Goal: Task Accomplishment & Management: Manage account settings

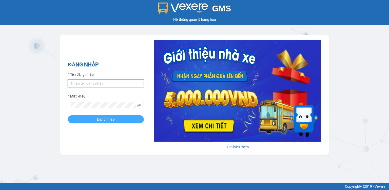
type input "hang.quehuong"
click at [100, 117] on button "Đăng nhập" at bounding box center [106, 119] width 76 height 8
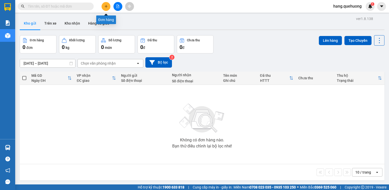
click at [106, 7] on icon "plus" at bounding box center [106, 6] width 0 height 3
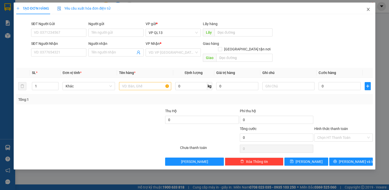
click at [367, 10] on icon "close" at bounding box center [368, 9] width 4 height 4
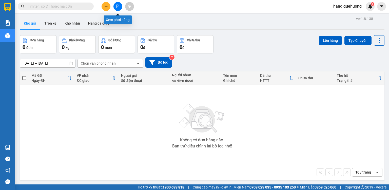
click at [118, 9] on button at bounding box center [117, 6] width 9 height 9
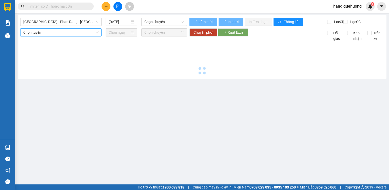
type input "14/08/2025"
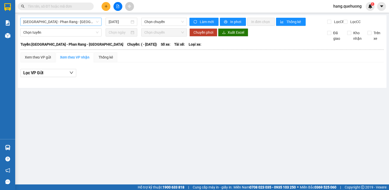
click at [52, 19] on span "Sài Gòn - Phan Rang - Ninh Sơn" at bounding box center [60, 22] width 75 height 8
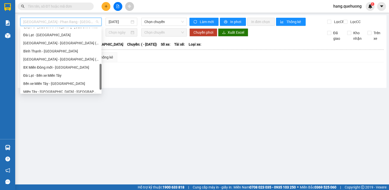
scroll to position [138, 0]
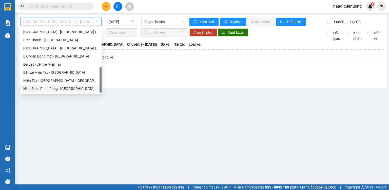
click at [41, 90] on div "Ninh Sơn - Phan Rang - Miền Tây" at bounding box center [60, 89] width 75 height 6
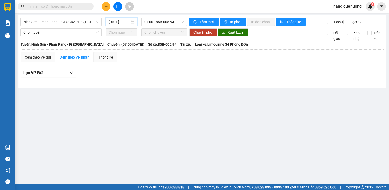
click at [112, 23] on input "14/08/2025" at bounding box center [119, 22] width 21 height 6
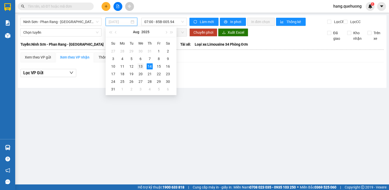
click at [141, 67] on div "13" at bounding box center [140, 66] width 6 height 6
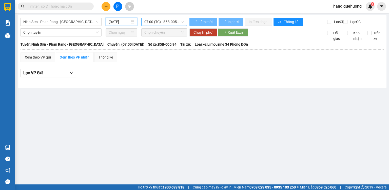
type input "13/08/2025"
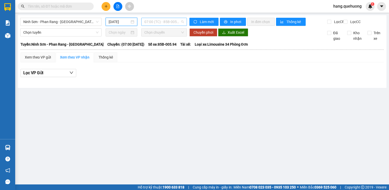
click at [173, 23] on span "07:00 (TC) - 85B-005.94" at bounding box center [164, 22] width 40 height 8
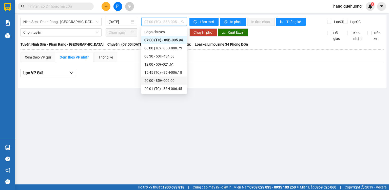
click at [167, 83] on div "20:00 - 85H-006.00" at bounding box center [164, 80] width 46 height 8
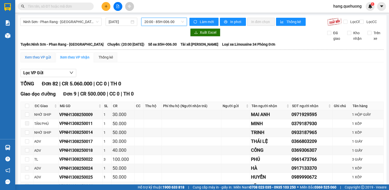
click at [45, 60] on div "Xem theo VP gửi" at bounding box center [38, 57] width 26 height 6
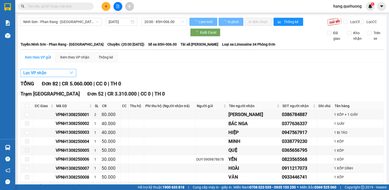
click at [46, 76] on span "Lọc VP nhận" at bounding box center [34, 73] width 23 height 6
click at [47, 88] on span "BX. [GEOGRAPHIC_DATA]" at bounding box center [30, 91] width 45 height 7
click at [8, 90] on input "BX. [GEOGRAPHIC_DATA]" at bounding box center [6, 92] width 4 height 4
checkbox input "true"
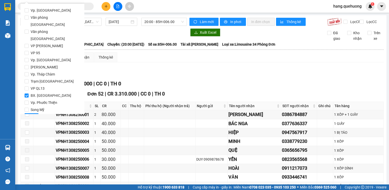
click at [47, 77] on body "Kết quả tìm kiếm ( 0 ) Bộ lọc Ngày tạo đơn gần nhất No Data hang.quehuong 1 Báo…" at bounding box center [194, 95] width 389 height 190
click at [25, 86] on input "VP QL13" at bounding box center [27, 88] width 4 height 4
checkbox input "true"
click at [26, 93] on input "BX. [GEOGRAPHIC_DATA]" at bounding box center [27, 95] width 4 height 4
checkbox input "false"
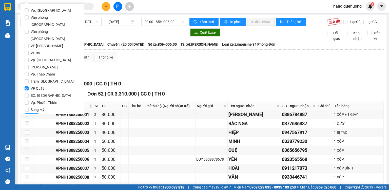
click at [29, 114] on span "Lọc" at bounding box center [32, 117] width 6 height 6
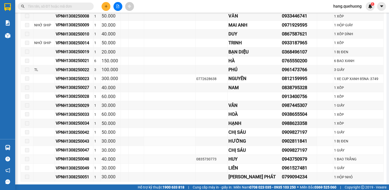
scroll to position [162, 0]
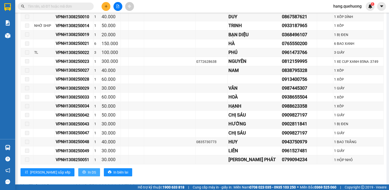
click at [88, 172] on span "In DS" at bounding box center [92, 172] width 8 height 6
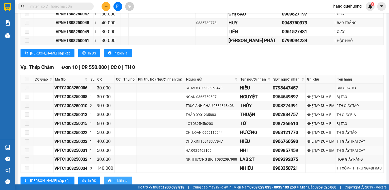
scroll to position [297, 0]
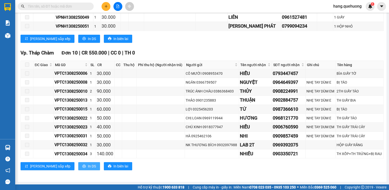
click at [88, 168] on span "In DS" at bounding box center [92, 166] width 8 height 6
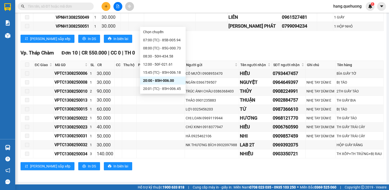
click at [175, 94] on div "20:30 (TC) - 50F-029.60" at bounding box center [162, 97] width 39 height 6
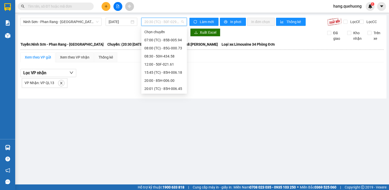
click at [171, 22] on span "20:30 (TC) - 50F-029.60" at bounding box center [164, 22] width 40 height 8
click at [168, 102] on div "21:00 - 50H-434.58" at bounding box center [163, 105] width 39 height 6
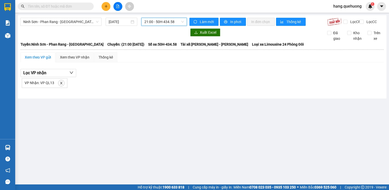
click at [171, 20] on span "21:00 - 50H-434.58" at bounding box center [164, 22] width 40 height 8
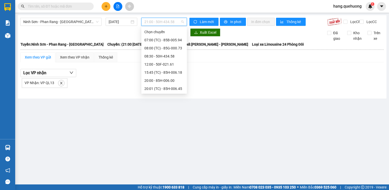
click at [175, 110] on div "21:30 (TC) - 85F-000.77" at bounding box center [163, 113] width 39 height 6
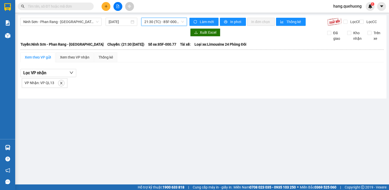
click at [170, 26] on div "Ninh Sơn - Phan Rang - Miền Tây 13/08/2025 21:30 21:30 (TC) - 85F-000.77" at bounding box center [103, 22] width 166 height 8
click at [173, 22] on span "21:30 (TC) - 85F-000.77" at bounding box center [164, 22] width 40 height 8
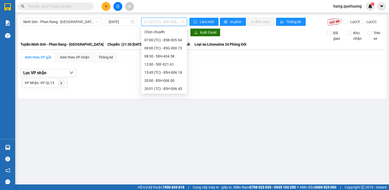
click at [175, 118] on div "22:00 (TC) - 85H-177.71" at bounding box center [163, 121] width 39 height 6
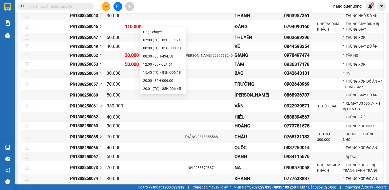
click at [172, 134] on div "23:00 (TC) - 85F-001.60" at bounding box center [162, 137] width 39 height 6
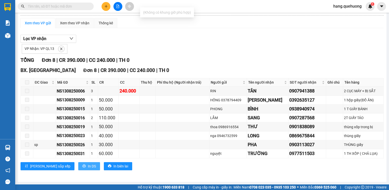
click at [88, 166] on span "In DS" at bounding box center [92, 166] width 8 height 6
click at [88, 163] on span "In DS" at bounding box center [92, 166] width 8 height 6
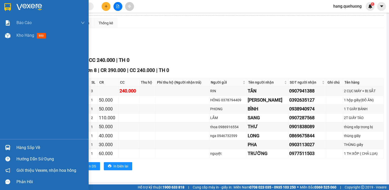
click at [20, 151] on div "Hàng sắp về" at bounding box center [44, 147] width 89 height 11
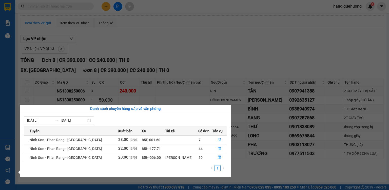
click at [270, 58] on section "Kết quả tìm kiếm ( 0 ) Bộ lọc Ngày tạo đơn gần nhất No Data hang.quehuong 1 Báo…" at bounding box center [194, 95] width 389 height 190
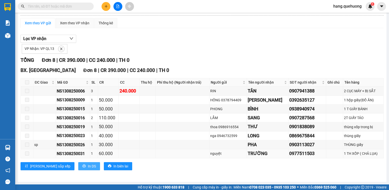
drag, startPoint x: 69, startPoint y: 166, endPoint x: 121, endPoint y: 155, distance: 53.2
click at [88, 166] on span "In DS" at bounding box center [92, 166] width 8 height 6
click at [48, 8] on input "text" at bounding box center [58, 7] width 60 height 6
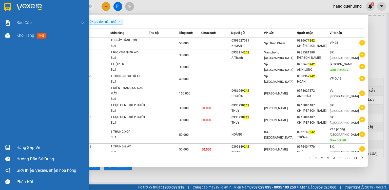
type input "242"
drag, startPoint x: 37, startPoint y: 151, endPoint x: 41, endPoint y: 151, distance: 3.6
click at [37, 151] on div "Hàng sắp về" at bounding box center [50, 148] width 68 height 8
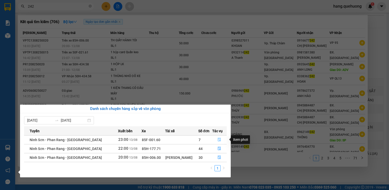
click at [218, 139] on icon "file-done" at bounding box center [219, 140] width 3 height 4
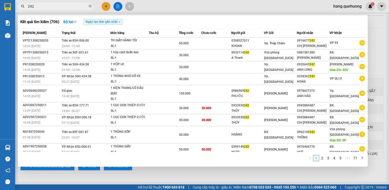
click at [296, 180] on div at bounding box center [194, 95] width 389 height 190
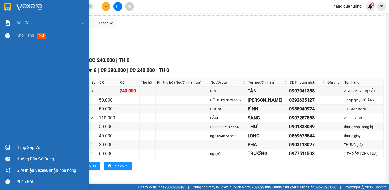
click at [26, 152] on div "Hàng sắp về" at bounding box center [44, 147] width 89 height 11
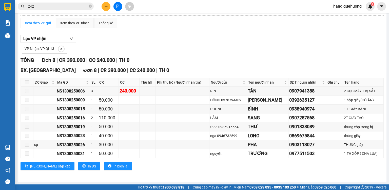
click at [279, 53] on section "Kết quả tìm kiếm ( 706 ) Bộ lọc Ngày tạo đơn gần nhất Mã ĐH Trạng thái Món hàng…" at bounding box center [194, 95] width 389 height 190
click at [113, 9] on div at bounding box center [118, 6] width 38 height 9
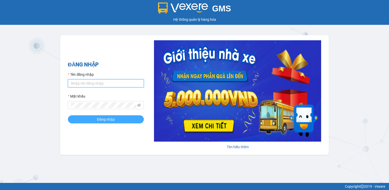
type input "hang.quehuong"
click at [89, 118] on button "Đăng nhập" at bounding box center [106, 119] width 76 height 8
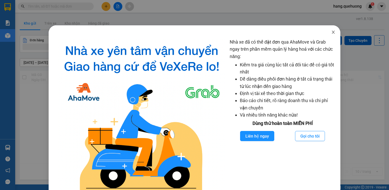
click at [331, 33] on icon "close" at bounding box center [332, 32] width 3 height 3
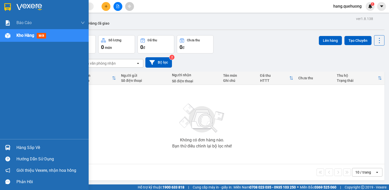
click at [15, 148] on div "Hàng sắp về" at bounding box center [44, 147] width 89 height 11
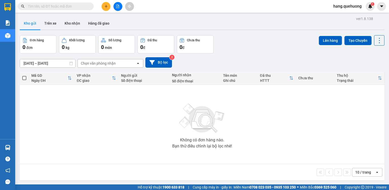
click at [345, 138] on section "Kết quả tìm kiếm ( 0 ) Bộ lọc Ngày tạo đơn gần nhất No Data hang.quehuong 1 Báo…" at bounding box center [194, 95] width 389 height 190
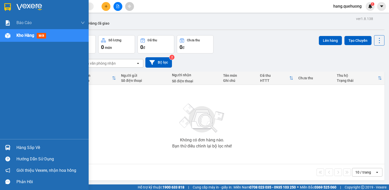
click at [17, 148] on div "Hàng sắp về" at bounding box center [50, 148] width 68 height 8
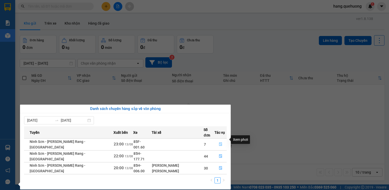
click at [215, 140] on button "button" at bounding box center [221, 144] width 12 height 8
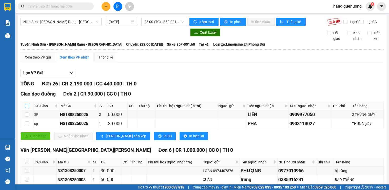
click at [27, 109] on label at bounding box center [27, 106] width 4 height 6
click at [27, 108] on input "checkbox" at bounding box center [27, 106] width 4 height 4
checkbox input "true"
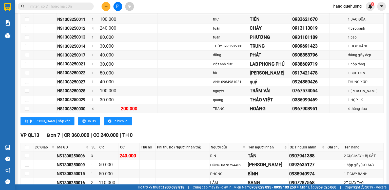
scroll to position [301, 0]
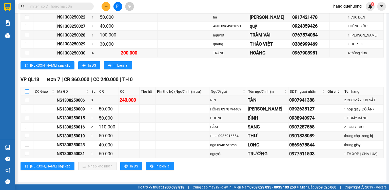
drag, startPoint x: 25, startPoint y: 91, endPoint x: 54, endPoint y: 171, distance: 84.8
click at [25, 91] on input "checkbox" at bounding box center [27, 91] width 4 height 4
checkbox input "true"
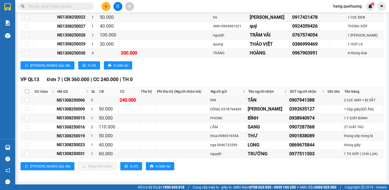
checkbox input "true"
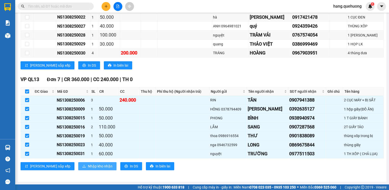
click at [88, 168] on span "Nhập kho nhận" at bounding box center [100, 166] width 25 height 6
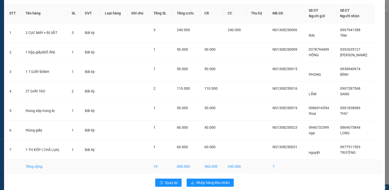
scroll to position [26, 0]
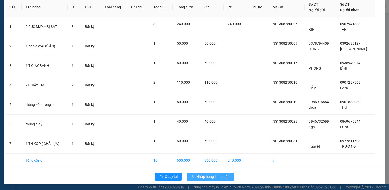
click at [210, 178] on span "Nhập hàng kho nhận" at bounding box center [212, 177] width 33 height 6
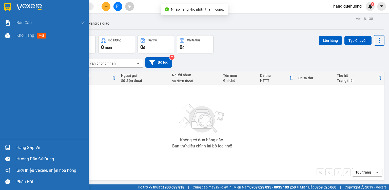
click at [21, 148] on div "Hàng sắp về" at bounding box center [50, 148] width 68 height 8
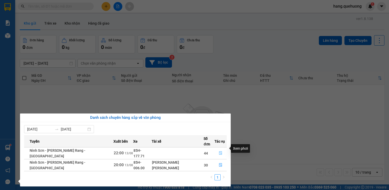
click at [218, 149] on button "button" at bounding box center [221, 153] width 12 height 8
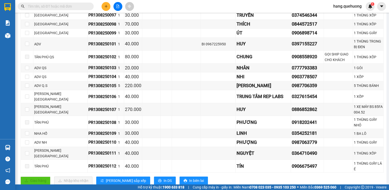
scroll to position [646, 0]
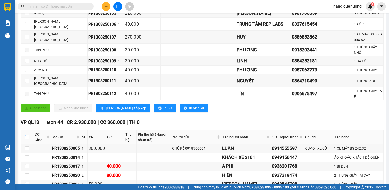
click at [28, 135] on input "checkbox" at bounding box center [27, 137] width 4 height 4
checkbox input "true"
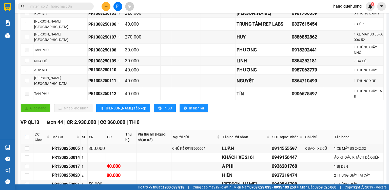
checkbox input "true"
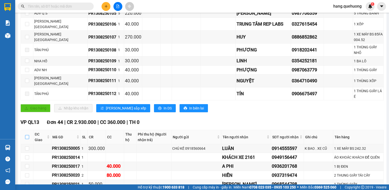
checkbox input "true"
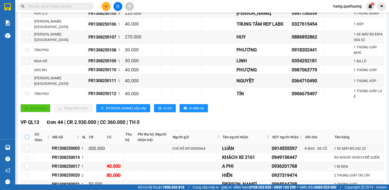
checkbox input "true"
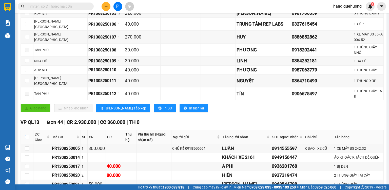
checkbox input "true"
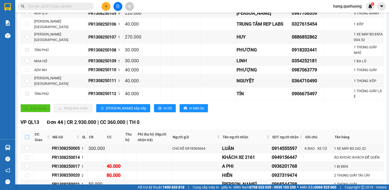
checkbox input "true"
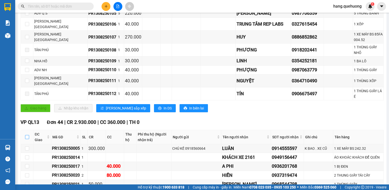
checkbox input "true"
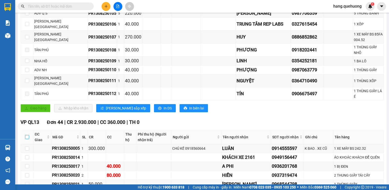
checkbox input "true"
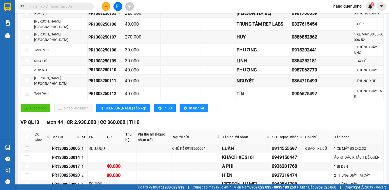
checkbox input "true"
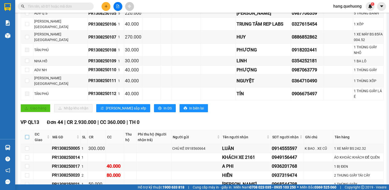
checkbox input "true"
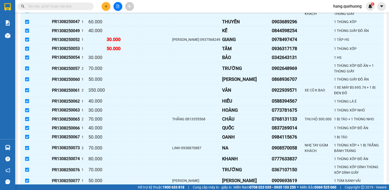
scroll to position [974, 0]
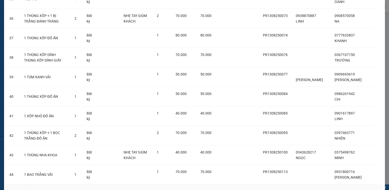
scroll to position [756, 0]
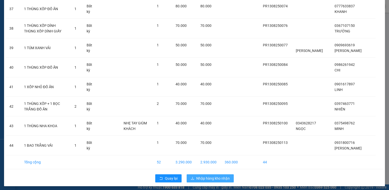
click at [219, 175] on span "Nhập hàng kho nhận" at bounding box center [212, 178] width 33 height 6
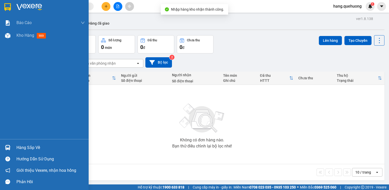
click at [14, 150] on div "Hàng sắp về" at bounding box center [44, 147] width 89 height 11
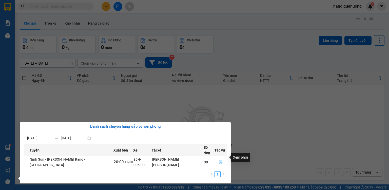
click at [219, 160] on icon "file-done" at bounding box center [220, 162] width 3 height 4
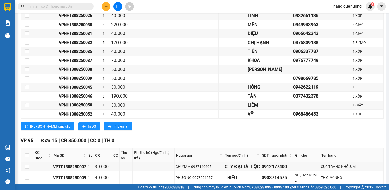
scroll to position [344, 0]
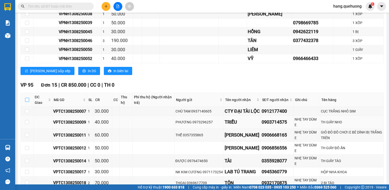
drag, startPoint x: 28, startPoint y: 102, endPoint x: 72, endPoint y: 124, distance: 48.9
click at [28, 102] on input "checkbox" at bounding box center [27, 100] width 4 height 4
checkbox input "true"
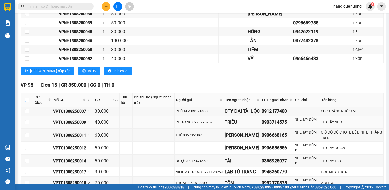
checkbox input "true"
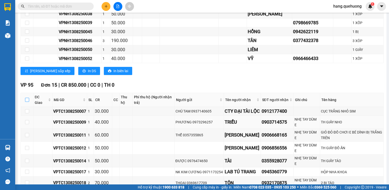
checkbox input "true"
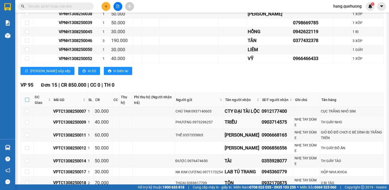
checkbox input "true"
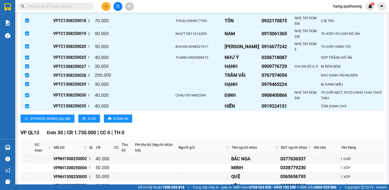
scroll to position [587, 0]
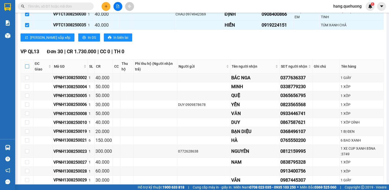
click at [28, 67] on input "checkbox" at bounding box center [27, 66] width 4 height 4
checkbox input "true"
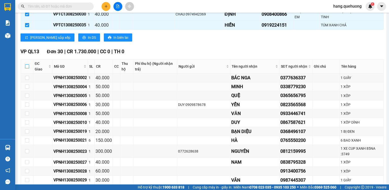
checkbox input "true"
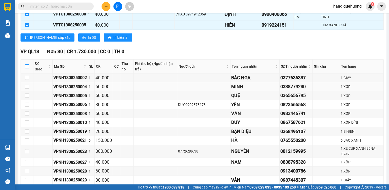
checkbox input "true"
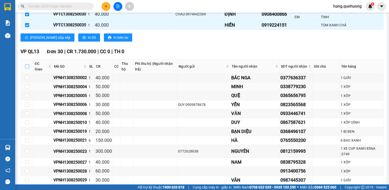
checkbox input "true"
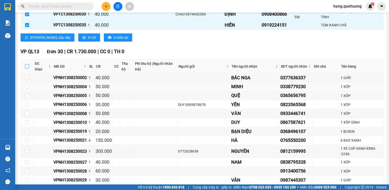
checkbox input "true"
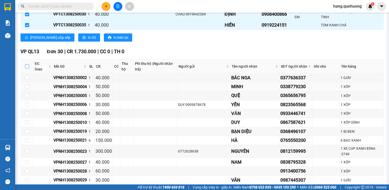
checkbox input "true"
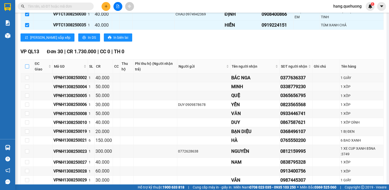
checkbox input "true"
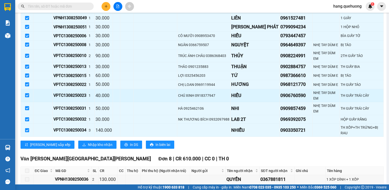
scroll to position [870, 0]
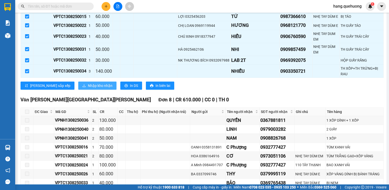
click at [88, 85] on span "Nhập kho nhận" at bounding box center [100, 86] width 25 height 6
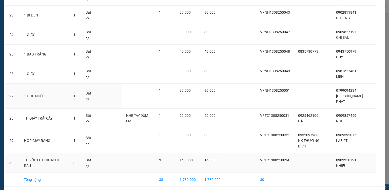
scroll to position [467, 0]
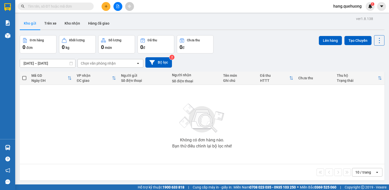
click at [41, 7] on input "text" at bounding box center [58, 7] width 60 height 6
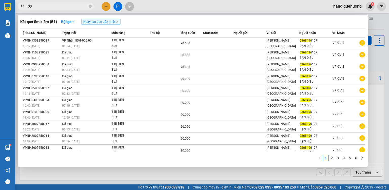
type input "0"
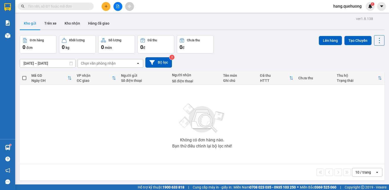
click at [76, 5] on input "text" at bounding box center [58, 7] width 60 height 6
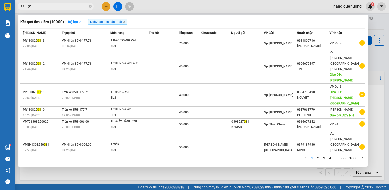
type input "0"
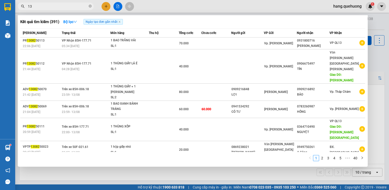
type input "1"
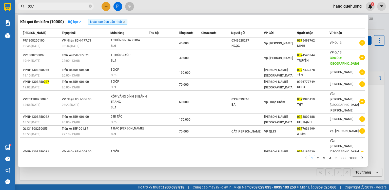
click at [40, 0] on div at bounding box center [194, 95] width 389 height 190
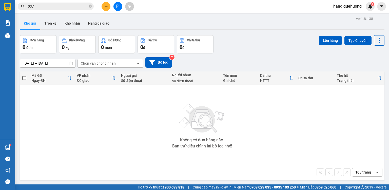
click at [41, 7] on input "037" at bounding box center [58, 7] width 60 height 6
type input "0"
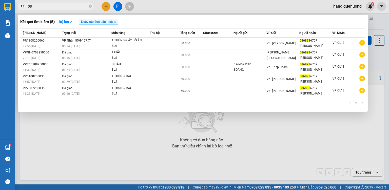
type input "0"
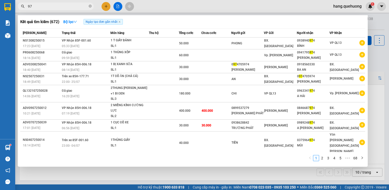
type input "9"
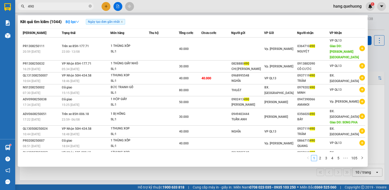
type input "490"
click at [129, 178] on div at bounding box center [194, 95] width 389 height 190
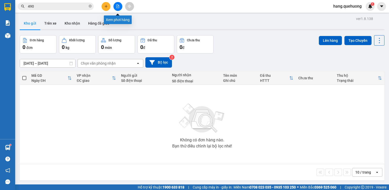
click at [119, 5] on icon "file-add" at bounding box center [118, 7] width 4 height 4
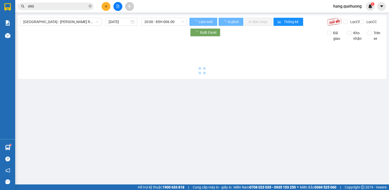
type input "14/08/2025"
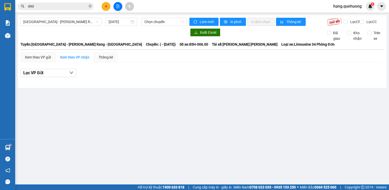
click at [37, 6] on input "490" at bounding box center [58, 7] width 60 height 6
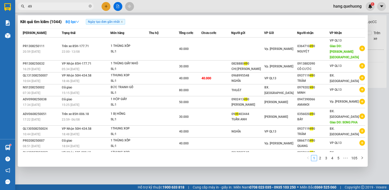
type input "4"
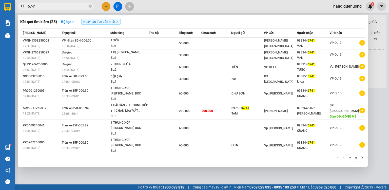
type input "6741"
click at [65, 180] on div at bounding box center [194, 95] width 389 height 190
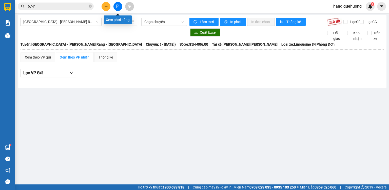
click at [118, 8] on icon "file-add" at bounding box center [117, 7] width 3 height 4
click at [55, 23] on span "Sài Gòn - Phan Rang - Ninh Sơn" at bounding box center [60, 22] width 75 height 8
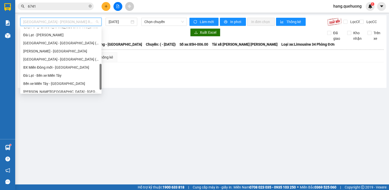
scroll to position [138, 0]
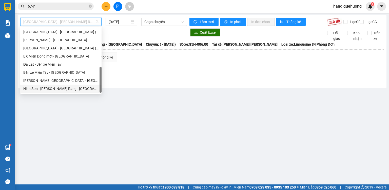
click at [48, 92] on div "Ninh Sơn - Phan Rang - Miền Tây" at bounding box center [60, 88] width 81 height 8
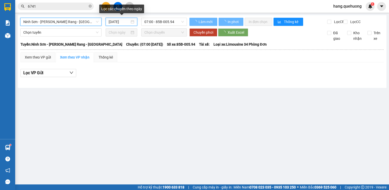
click at [120, 23] on input "14/08/2025" at bounding box center [119, 22] width 21 height 6
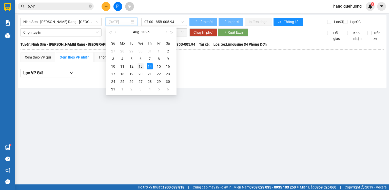
click at [140, 66] on div "13" at bounding box center [140, 66] width 6 height 6
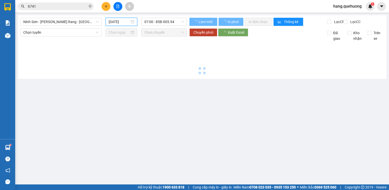
type input "13/08/2025"
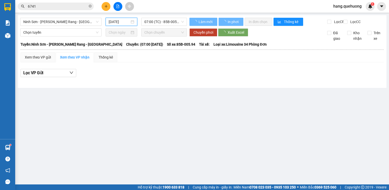
click at [41, 4] on input "6741" at bounding box center [58, 7] width 60 height 6
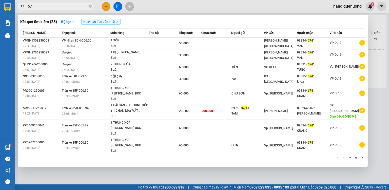
type input "6"
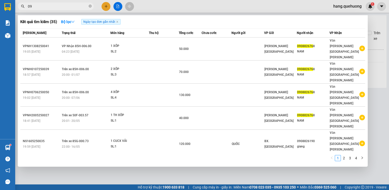
type input "0"
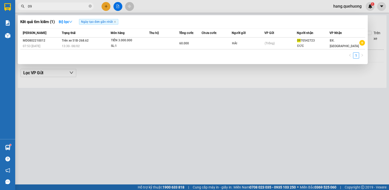
type input "0"
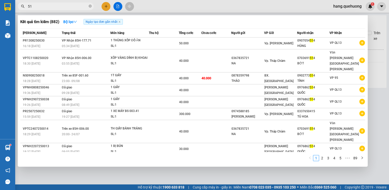
type input "5"
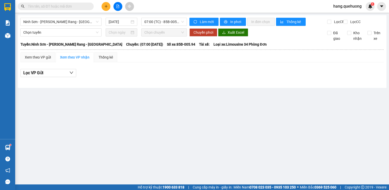
drag, startPoint x: 57, startPoint y: 5, endPoint x: 47, endPoint y: 9, distance: 10.5
click at [56, 6] on input "text" at bounding box center [58, 7] width 60 height 6
type input "0"
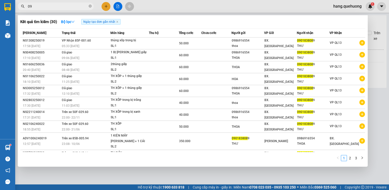
type input "0"
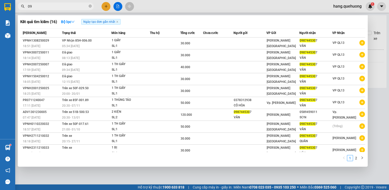
type input "0"
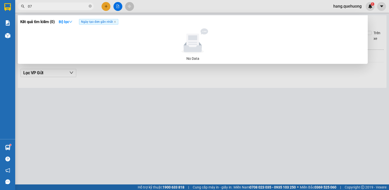
type input "0"
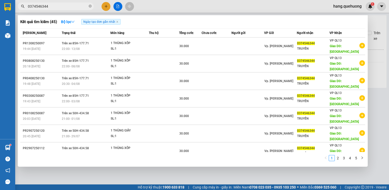
type input "0374546344"
click at [180, 180] on div at bounding box center [194, 95] width 389 height 190
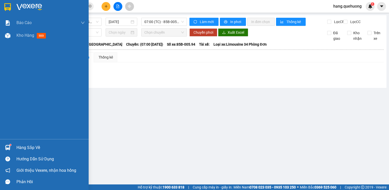
click at [18, 149] on div "Hàng sắp về" at bounding box center [50, 148] width 68 height 8
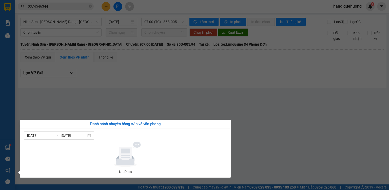
click at [66, 7] on section "Kết quả tìm kiếm ( 45 ) Bộ lọc Ngày tạo đơn gần nhất Mã ĐH Trạng thái Món hàng …" at bounding box center [194, 95] width 389 height 190
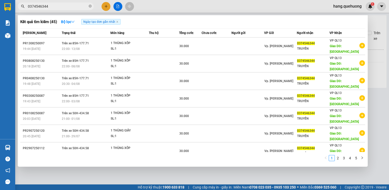
click at [66, 7] on input "0374546344" at bounding box center [58, 7] width 60 height 6
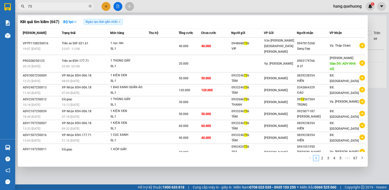
type input "7"
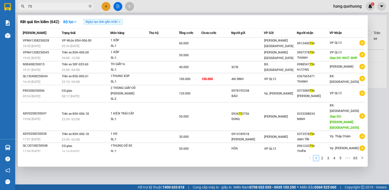
type input "7"
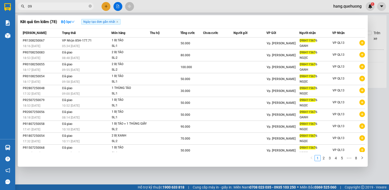
type input "0"
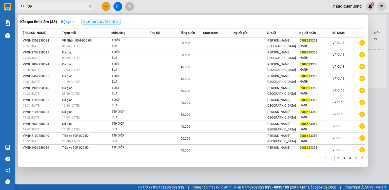
type input "0"
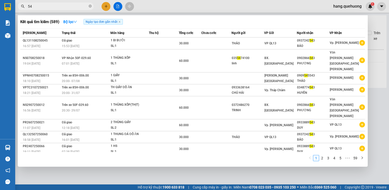
type input "5"
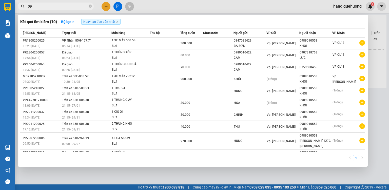
type input "0"
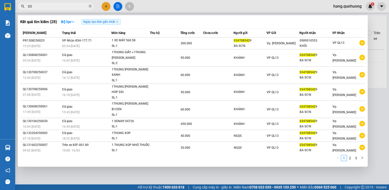
type input "0"
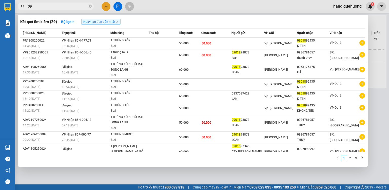
type input "0"
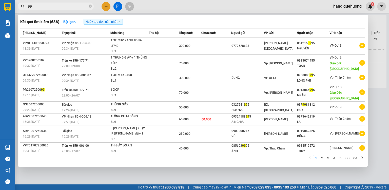
type input "9"
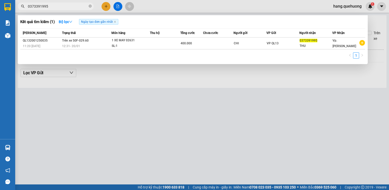
click at [94, 125] on div at bounding box center [194, 95] width 389 height 190
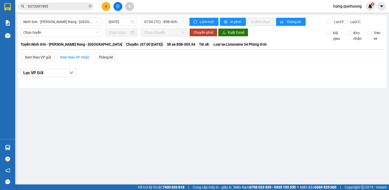
click at [64, 6] on input "0373391995" at bounding box center [58, 7] width 60 height 6
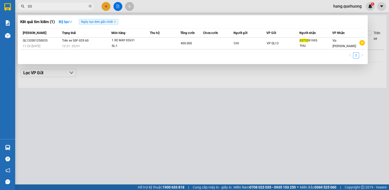
type input "0"
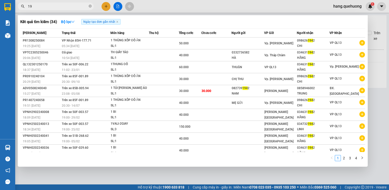
type input "1"
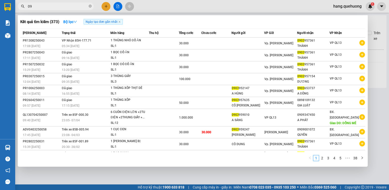
type input "0"
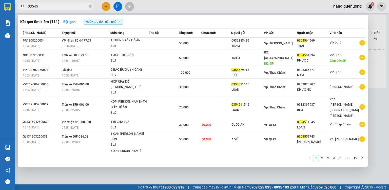
type input "03545"
click at [217, 171] on div at bounding box center [194, 95] width 389 height 190
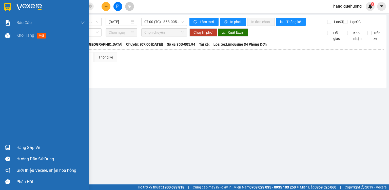
drag, startPoint x: 31, startPoint y: 150, endPoint x: 44, endPoint y: 147, distance: 12.4
click at [31, 150] on div "Hàng sắp về" at bounding box center [50, 148] width 68 height 8
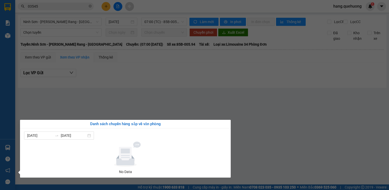
drag, startPoint x: 363, startPoint y: 122, endPoint x: 354, endPoint y: 119, distance: 9.1
click at [362, 121] on section "Kết quả tìm kiếm ( 111 ) Bộ lọc Ngày tạo đơn gần nhất Mã ĐH Trạng thái Món hàng…" at bounding box center [194, 95] width 389 height 190
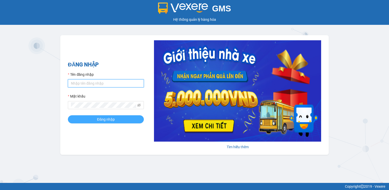
type input "hang.quehuong"
click at [112, 120] on span "Đăng nhập" at bounding box center [106, 119] width 18 height 6
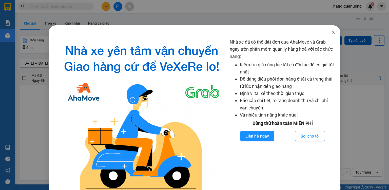
drag, startPoint x: 327, startPoint y: 32, endPoint x: 330, endPoint y: 32, distance: 2.8
click at [327, 32] on span "Close" at bounding box center [333, 32] width 14 height 14
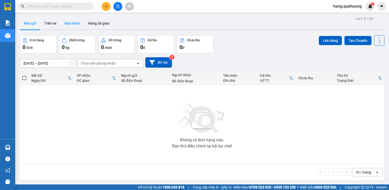
click at [77, 24] on button "Kho nhận" at bounding box center [72, 23] width 24 height 12
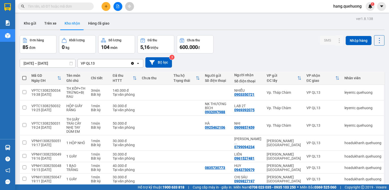
click at [117, 5] on icon "file-add" at bounding box center [118, 7] width 4 height 4
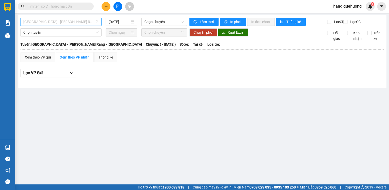
click at [42, 21] on span "Sài Gòn - Phan Rang - Ninh Sơn" at bounding box center [60, 22] width 75 height 8
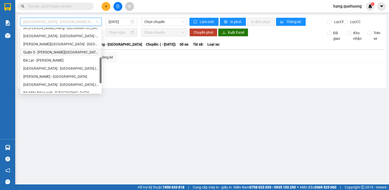
scroll to position [138, 0]
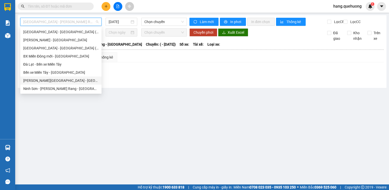
click at [54, 82] on div "Miền Tây - Phan Rang - Ninh Sơn" at bounding box center [60, 81] width 75 height 6
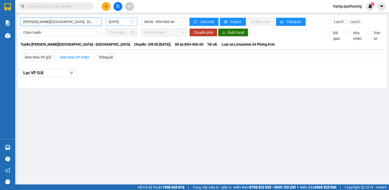
click at [120, 23] on input "14/08/2025" at bounding box center [119, 22] width 21 height 6
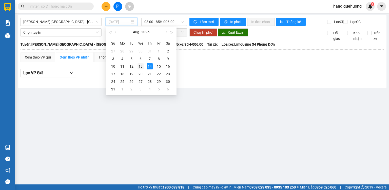
click at [138, 68] on div "13" at bounding box center [140, 66] width 6 height 6
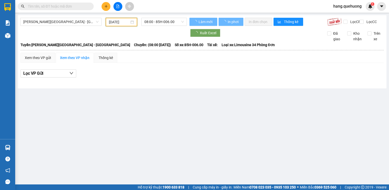
type input "13/08/2025"
click at [174, 24] on span "08:00 - 85H-006.00" at bounding box center [164, 22] width 40 height 8
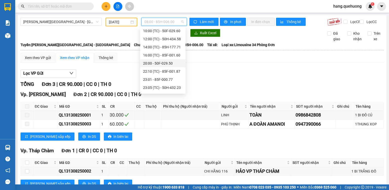
scroll to position [40, 0]
click at [174, 66] on div "23:05 (TC) - 50H-432.23" at bounding box center [162, 64] width 39 height 6
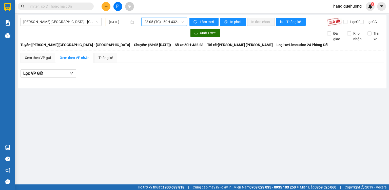
click at [172, 24] on span "23:05 (TC) - 50H-432.23" at bounding box center [164, 22] width 40 height 8
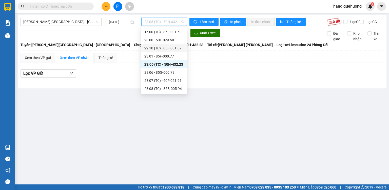
click at [171, 48] on div "22:10 (TC) - 85F-001.87" at bounding box center [163, 48] width 39 height 6
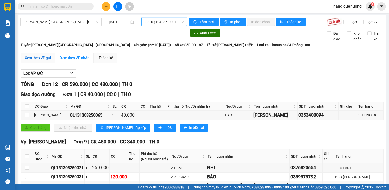
click at [41, 60] on div "Xem theo VP gửi" at bounding box center [38, 58] width 26 height 6
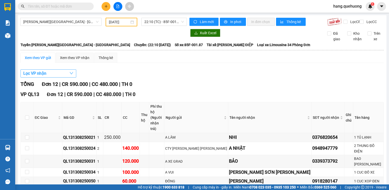
click at [41, 76] on span "Lọc VP nhận" at bounding box center [34, 73] width 23 height 6
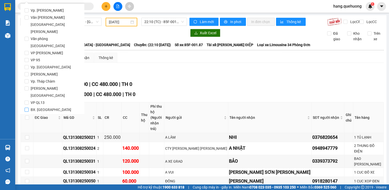
click at [26, 108] on input "BX. [GEOGRAPHIC_DATA]" at bounding box center [27, 110] width 4 height 4
checkbox input "true"
click at [30, 129] on span "Lọc" at bounding box center [32, 132] width 6 height 6
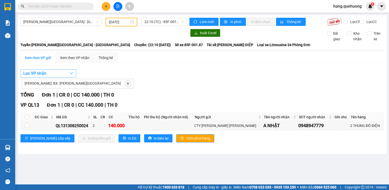
drag, startPoint x: 46, startPoint y: 78, endPoint x: 46, endPoint y: 96, distance: 18.2
click at [47, 77] on button "Lọc VP nhận" at bounding box center [48, 73] width 56 height 8
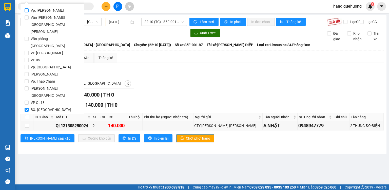
click at [26, 11] on input "Vp. [GEOGRAPHIC_DATA]" at bounding box center [27, 10] width 4 height 4
checkbox input "true"
click at [26, 108] on input "BX. [GEOGRAPHIC_DATA]" at bounding box center [27, 110] width 4 height 4
checkbox input "false"
click at [31, 129] on span "Lọc" at bounding box center [32, 132] width 6 height 6
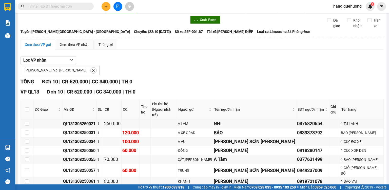
scroll to position [20, 0]
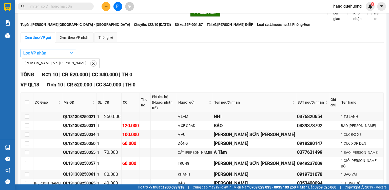
click at [50, 56] on button "Lọc VP nhận" at bounding box center [48, 53] width 56 height 8
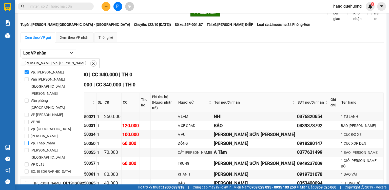
click at [25, 139] on label "Vp. Tháp Chàm" at bounding box center [53, 142] width 56 height 7
click at [27, 141] on input "Vp. Tháp Chàm" at bounding box center [27, 143] width 4 height 4
checkbox input "true"
drag, startPoint x: 26, startPoint y: 69, endPoint x: 27, endPoint y: 75, distance: 6.7
click at [25, 69] on label "Vp. [GEOGRAPHIC_DATA]" at bounding box center [53, 72] width 56 height 7
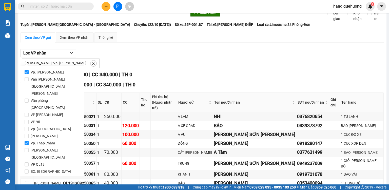
click at [25, 70] on input "Vp. [GEOGRAPHIC_DATA]" at bounding box center [27, 72] width 4 height 4
checkbox input "false"
click at [30, 189] on span "Lọc" at bounding box center [32, 193] width 6 height 6
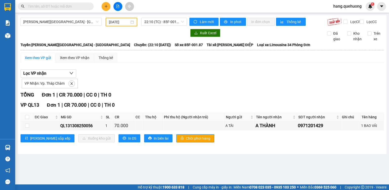
click at [36, 6] on input "text" at bounding box center [58, 7] width 60 height 6
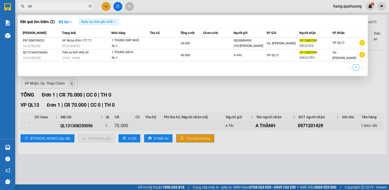
type input "0"
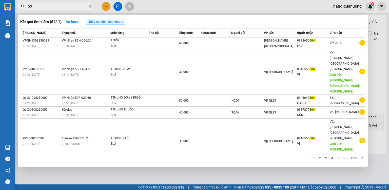
type input "5"
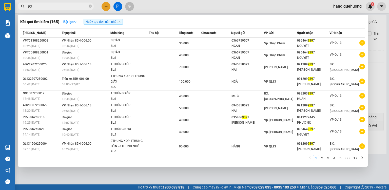
type input "9"
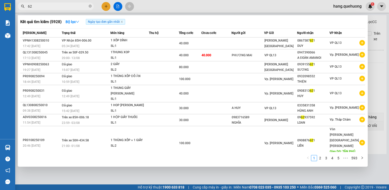
type input "6"
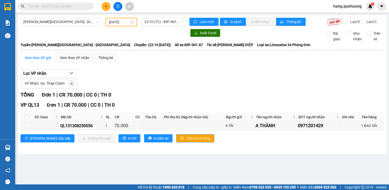
click at [41, 4] on input "text" at bounding box center [58, 7] width 60 height 6
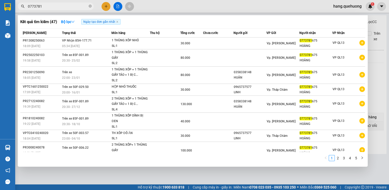
click at [216, 177] on div at bounding box center [194, 95] width 389 height 190
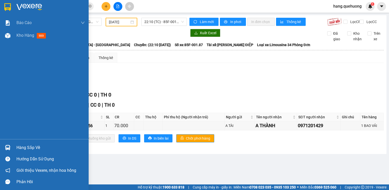
click at [24, 152] on div "Hàng sắp về" at bounding box center [44, 147] width 89 height 11
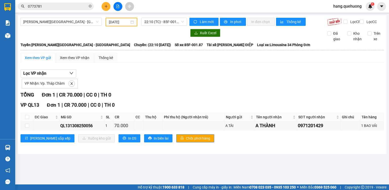
click at [329, 100] on section "Kết quả tìm kiếm ( 47 ) Bộ lọc Ngày tạo đơn gần nhất Mã ĐH Trạng thái Món hàng …" at bounding box center [194, 95] width 389 height 190
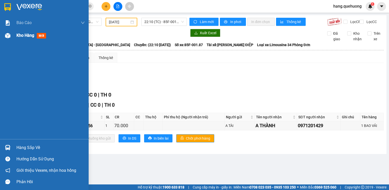
click at [38, 37] on span "mới" at bounding box center [41, 36] width 9 height 6
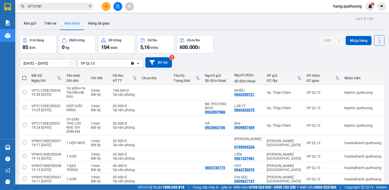
click at [74, 24] on button "Kho nhận" at bounding box center [72, 23] width 24 height 12
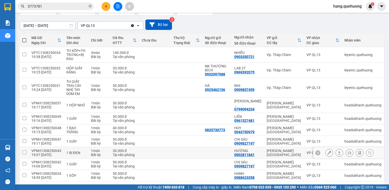
scroll to position [51, 0]
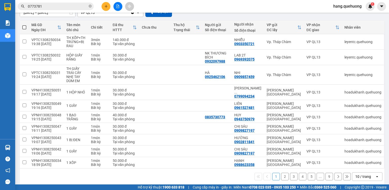
click at [365, 174] on div "10 / trang" at bounding box center [363, 176] width 16 height 5
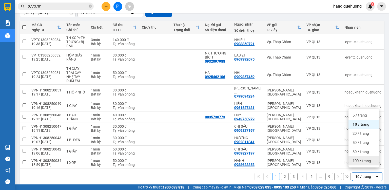
click at [355, 174] on div "10 / trang" at bounding box center [363, 176] width 16 height 5
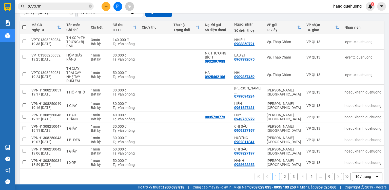
click at [355, 174] on div "10 / trang" at bounding box center [363, 176] width 16 height 5
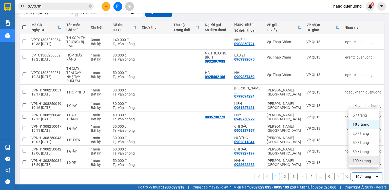
click at [355, 159] on span "100 / trang" at bounding box center [361, 160] width 18 height 5
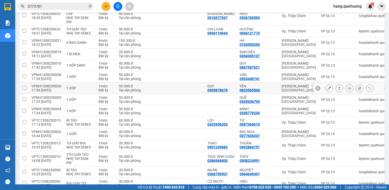
scroll to position [261, 0]
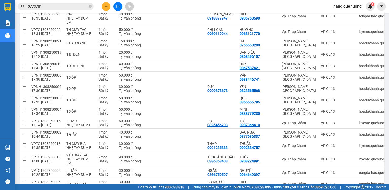
click at [49, 4] on input "0773781" at bounding box center [58, 7] width 60 height 6
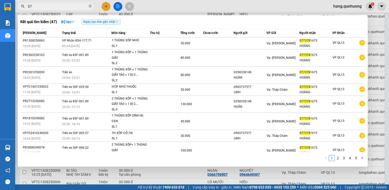
type input "0"
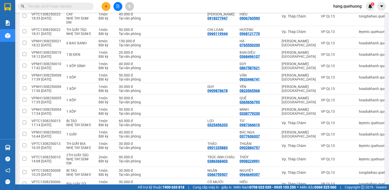
click at [50, 5] on input "text" at bounding box center [58, 7] width 60 height 6
click at [46, 8] on input "text" at bounding box center [58, 7] width 60 height 6
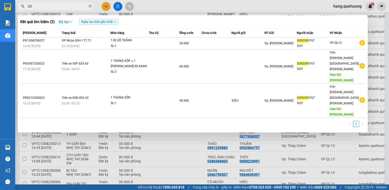
type input "0"
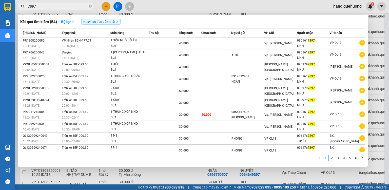
click at [108, 6] on div at bounding box center [194, 95] width 389 height 190
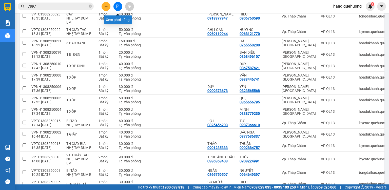
click at [117, 5] on icon "file-add" at bounding box center [118, 7] width 4 height 4
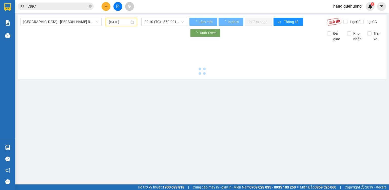
click at [105, 7] on icon "plus" at bounding box center [106, 7] width 4 height 4
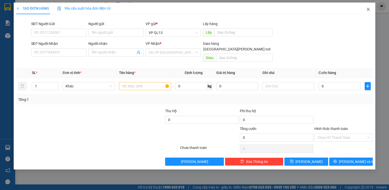
click at [368, 9] on icon "close" at bounding box center [368, 9] width 4 height 4
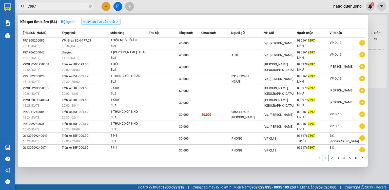
click at [48, 7] on input "7897" at bounding box center [58, 7] width 60 height 6
type input "7"
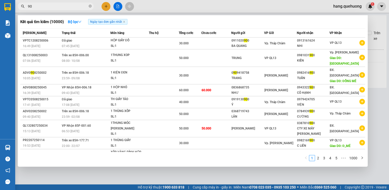
type input "9"
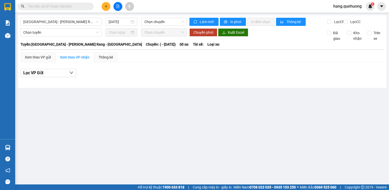
click at [40, 6] on input "text" at bounding box center [58, 7] width 60 height 6
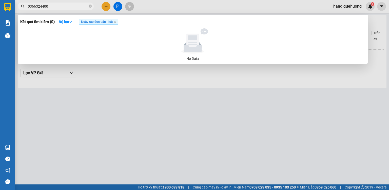
click at [41, 7] on input "0366324400" at bounding box center [58, 7] width 60 height 6
click at [55, 3] on span "0366323400" at bounding box center [56, 7] width 76 height 8
click at [52, 7] on input "0366323400" at bounding box center [58, 7] width 60 height 6
type input "0"
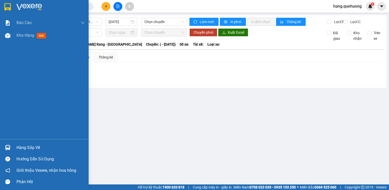
drag, startPoint x: 20, startPoint y: 37, endPoint x: 150, endPoint y: 2, distance: 135.1
click at [21, 37] on span "Kho hàng" at bounding box center [25, 35] width 18 height 5
click at [35, 36] on div "Kho hàng mới" at bounding box center [31, 35] width 31 height 6
click at [173, 12] on section "Kết quả tìm kiếm ( 0 ) Bộ lọc Ngày tạo đơn gần nhất No Data hang.quehuong 1 Báo…" at bounding box center [194, 95] width 389 height 190
click at [174, 8] on div "Kết quả tìm kiếm ( 0 ) Bộ lọc Ngày tạo đơn gần nhất No Data hang.quehuong 1" at bounding box center [194, 6] width 389 height 13
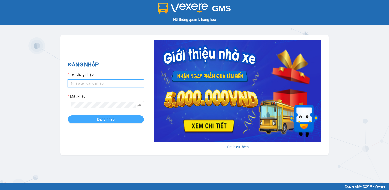
type input "hang.quehuong"
drag, startPoint x: 105, startPoint y: 119, endPoint x: 109, endPoint y: 117, distance: 4.6
click at [106, 118] on span "Đăng nhập" at bounding box center [106, 119] width 18 height 6
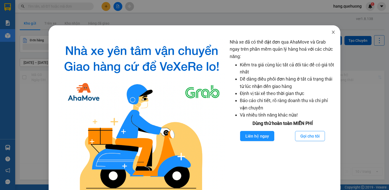
click at [332, 33] on span "Close" at bounding box center [333, 32] width 14 height 14
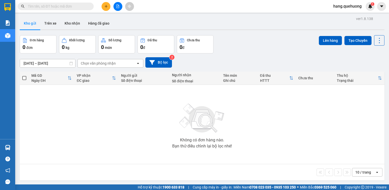
click at [44, 7] on input "text" at bounding box center [58, 7] width 60 height 6
click at [67, 23] on button "Kho nhận" at bounding box center [72, 23] width 24 height 12
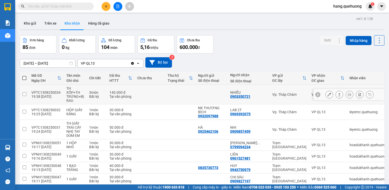
click at [327, 93] on icon at bounding box center [329, 95] width 4 height 4
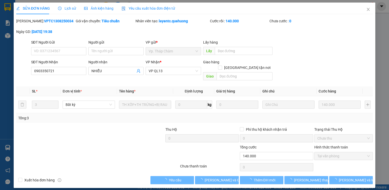
type input "0903350721"
type input "NHIỄU"
type input "140.000"
click at [226, 177] on span "[PERSON_NAME] và Giao hàng" at bounding box center [228, 180] width 49 height 6
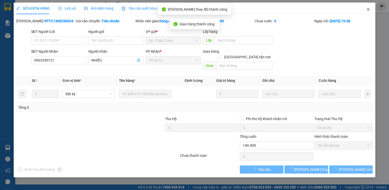
click at [367, 9] on icon "close" at bounding box center [368, 9] width 3 height 3
click at [365, 9] on div "hang.quehuong 1" at bounding box center [351, 6] width 45 height 9
click at [366, 9] on div "hang.quehuong 1" at bounding box center [351, 6] width 45 height 9
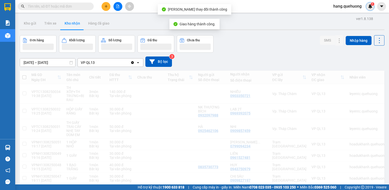
click at [367, 9] on div "1" at bounding box center [369, 6] width 9 height 9
click at [185, 93] on body "Kết quả tìm kiếm ( 0 ) Bộ lọc Ngày tạo đơn gần nhất No Data hang.quehuong 1 Báo…" at bounding box center [194, 95] width 389 height 190
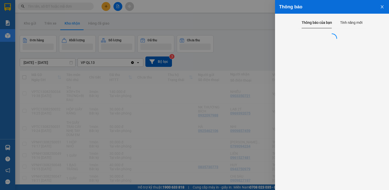
click at [243, 39] on div at bounding box center [194, 95] width 389 height 190
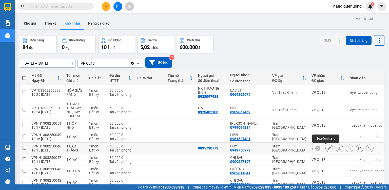
click at [325, 148] on button at bounding box center [328, 148] width 7 height 9
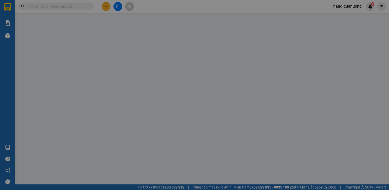
type input "0835730773"
type input "0943750979"
type input "HUY"
type input "40.000"
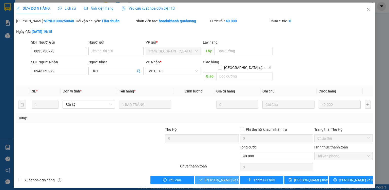
click at [216, 177] on span "[PERSON_NAME] và Giao hàng" at bounding box center [228, 180] width 49 height 6
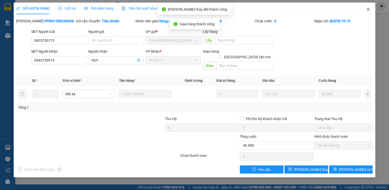
click at [368, 10] on icon "close" at bounding box center [368, 9] width 3 height 3
click at [365, 9] on div "hang.quehuong 1" at bounding box center [351, 6] width 45 height 9
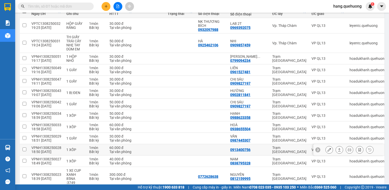
scroll to position [81, 0]
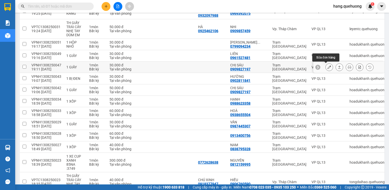
click at [327, 66] on icon at bounding box center [329, 67] width 4 height 4
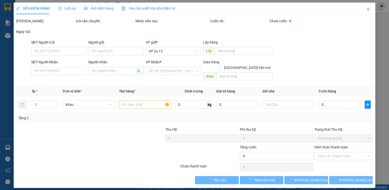
type input "0909827197"
type input "CHỊ SÁU"
type input "30.000"
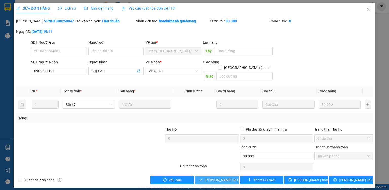
click at [225, 177] on span "[PERSON_NAME] và Giao hàng" at bounding box center [228, 180] width 49 height 6
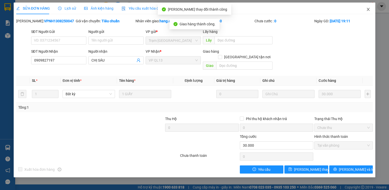
click at [368, 11] on icon "close" at bounding box center [368, 9] width 4 height 4
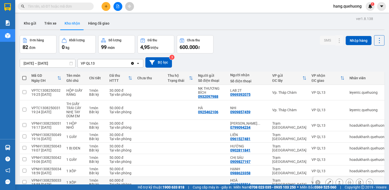
scroll to position [61, 0]
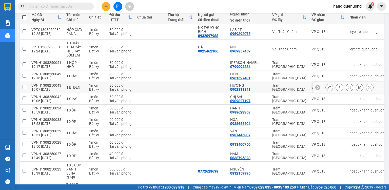
click at [327, 88] on icon at bounding box center [329, 88] width 4 height 4
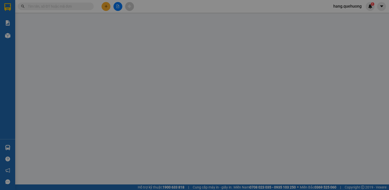
type input "0902811841"
type input "HƯỜNG"
type input "30.000"
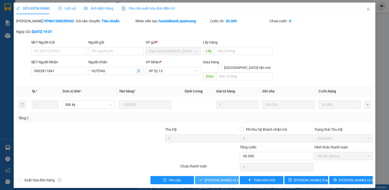
click at [213, 177] on span "[PERSON_NAME] và Giao hàng" at bounding box center [228, 180] width 49 height 6
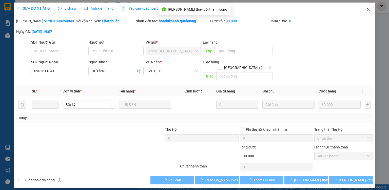
click at [369, 8] on icon "close" at bounding box center [368, 9] width 3 height 3
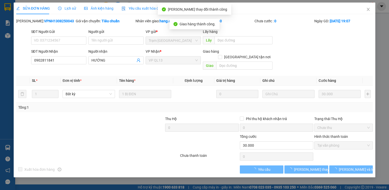
click at [369, 10] on div "1" at bounding box center [369, 6] width 9 height 9
click at [369, 10] on body "Kết quả tìm kiếm ( 0 ) Bộ lọc Ngày tạo đơn gần nhất No Data hang.quehuong 1 Báo…" at bounding box center [194, 95] width 389 height 190
click at [388, 0] on div at bounding box center [389, 0] width 0 height 0
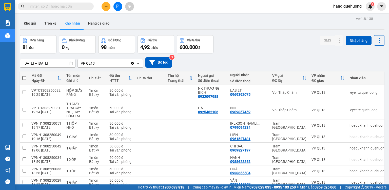
click at [49, 5] on input "text" at bounding box center [58, 7] width 60 height 6
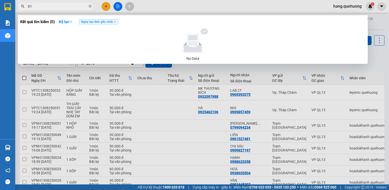
type input "014"
